Goal: Task Accomplishment & Management: Use online tool/utility

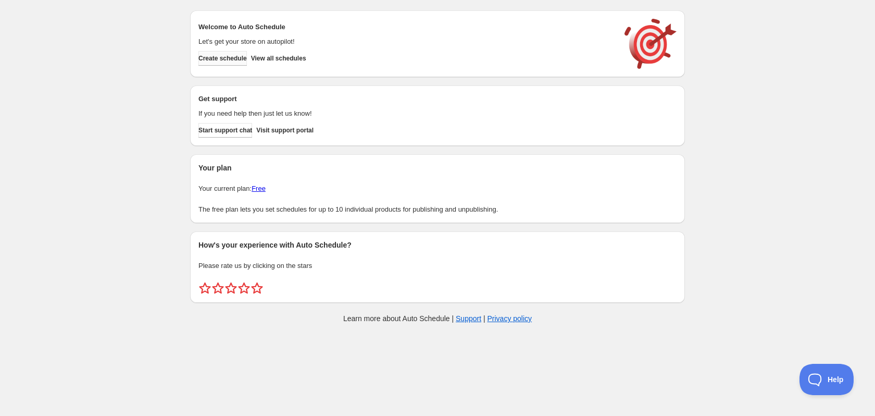
click at [239, 61] on span "Create schedule" at bounding box center [223, 58] width 48 height 8
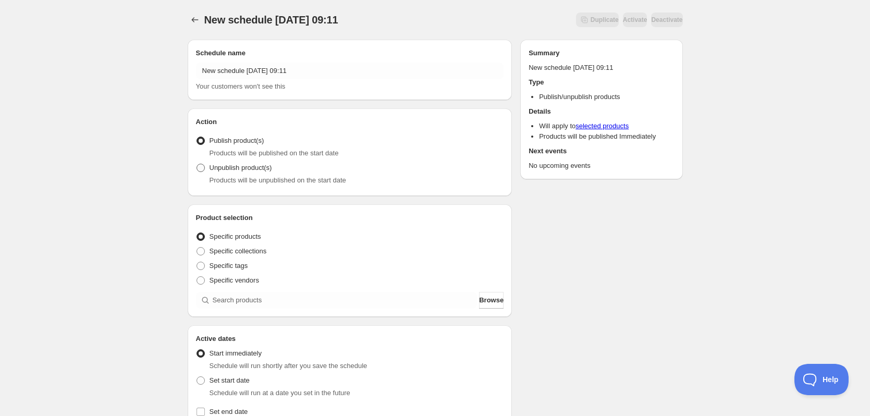
click at [201, 165] on span at bounding box center [200, 168] width 8 height 8
click at [197, 164] on input "Unpublish product(s)" at bounding box center [196, 164] width 1 height 1
radio input "true"
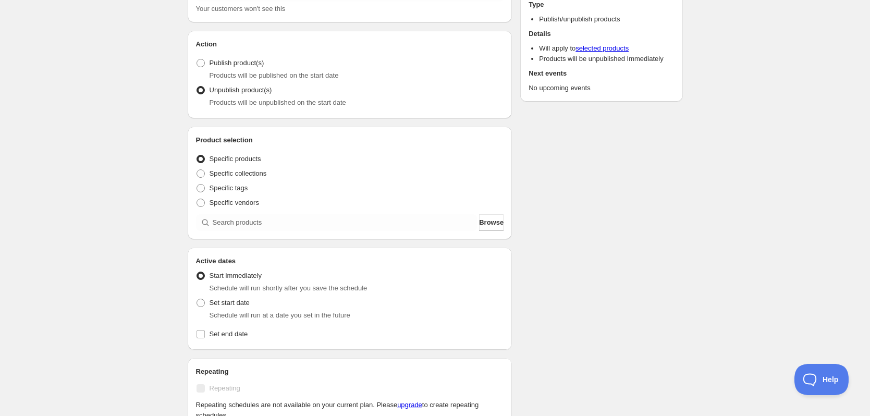
scroll to position [85, 0]
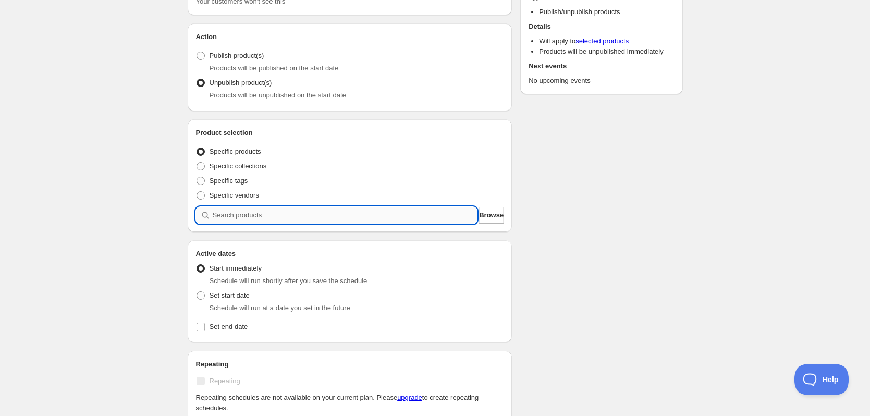
click at [233, 219] on input "search" at bounding box center [345, 215] width 265 height 17
type input "お"
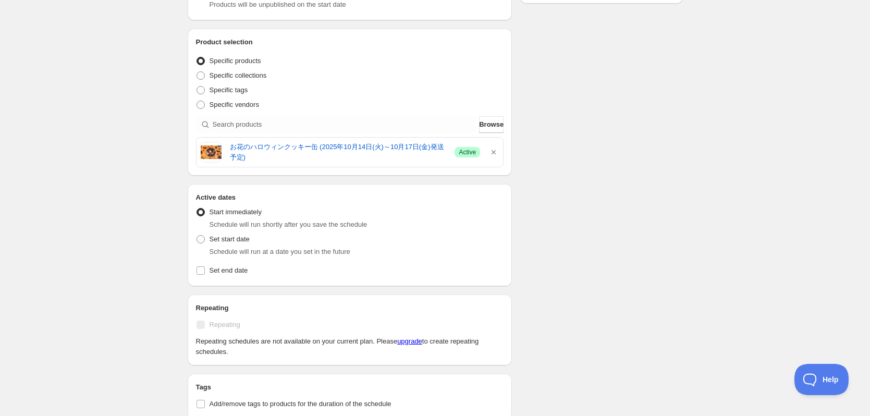
scroll to position [176, 0]
click at [202, 238] on span at bounding box center [200, 239] width 8 height 8
click at [197, 235] on input "Set start date" at bounding box center [196, 235] width 1 height 1
radio input "true"
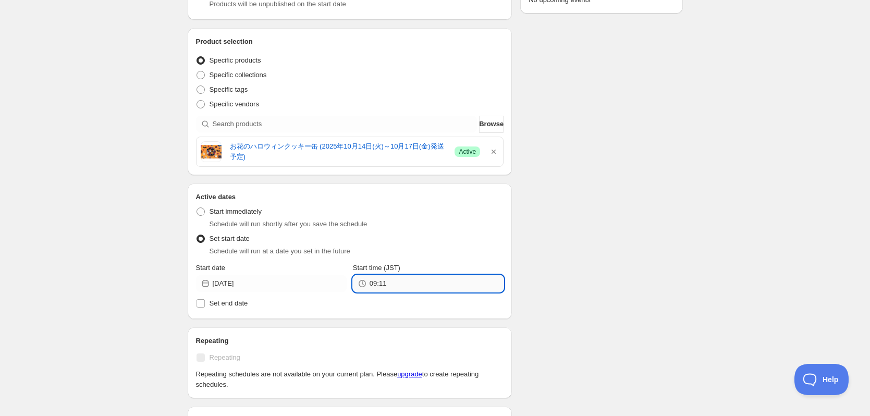
click at [384, 284] on input "09:11" at bounding box center [436, 283] width 134 height 17
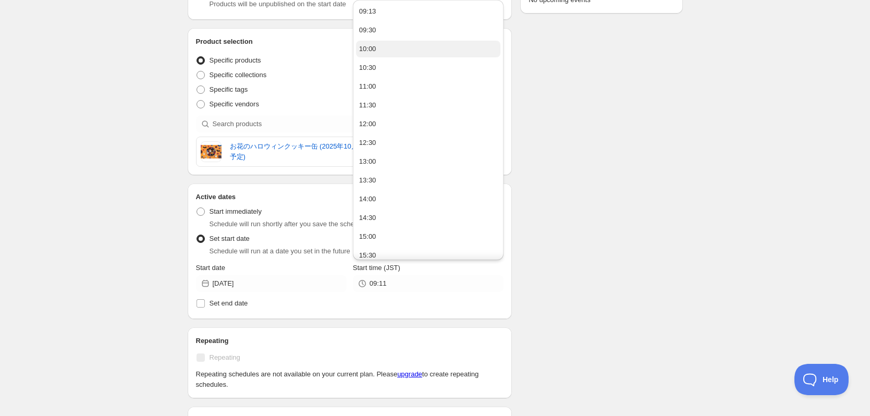
click at [375, 51] on div "10:00" at bounding box center [367, 49] width 17 height 10
type input "10:00"
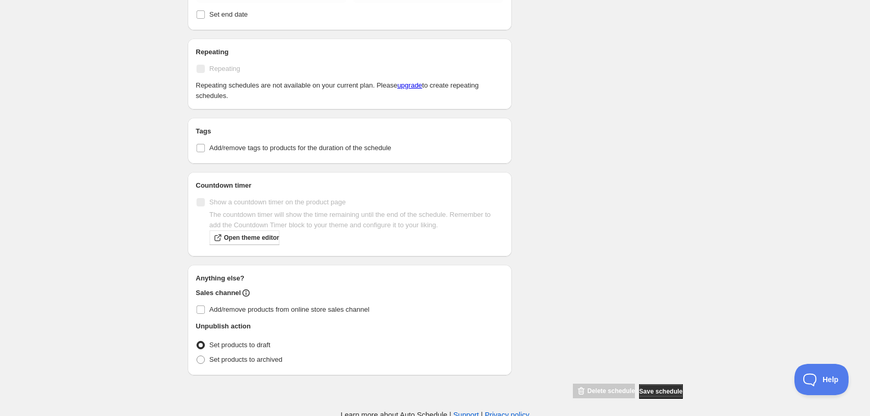
scroll to position [468, 0]
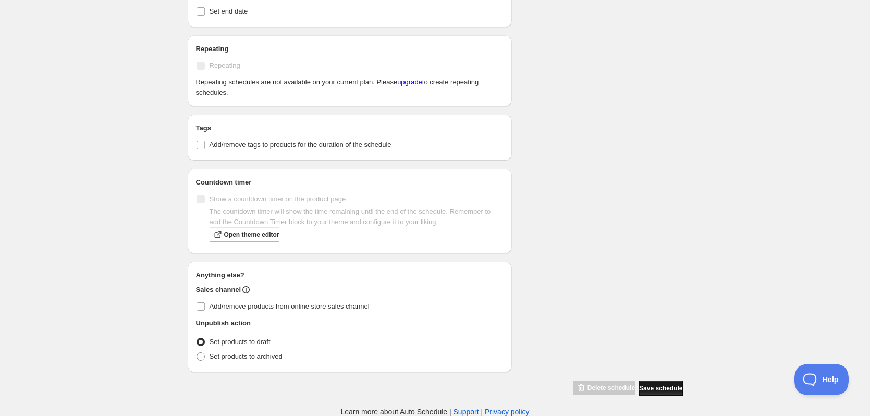
click at [639, 385] on span "Save schedule" at bounding box center [660, 388] width 43 height 8
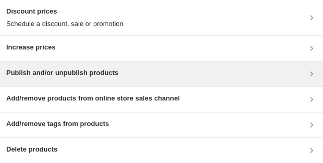
click at [50, 76] on h3 "Publish and/or unpublish products" at bounding box center [62, 73] width 112 height 10
